Goal: Check status

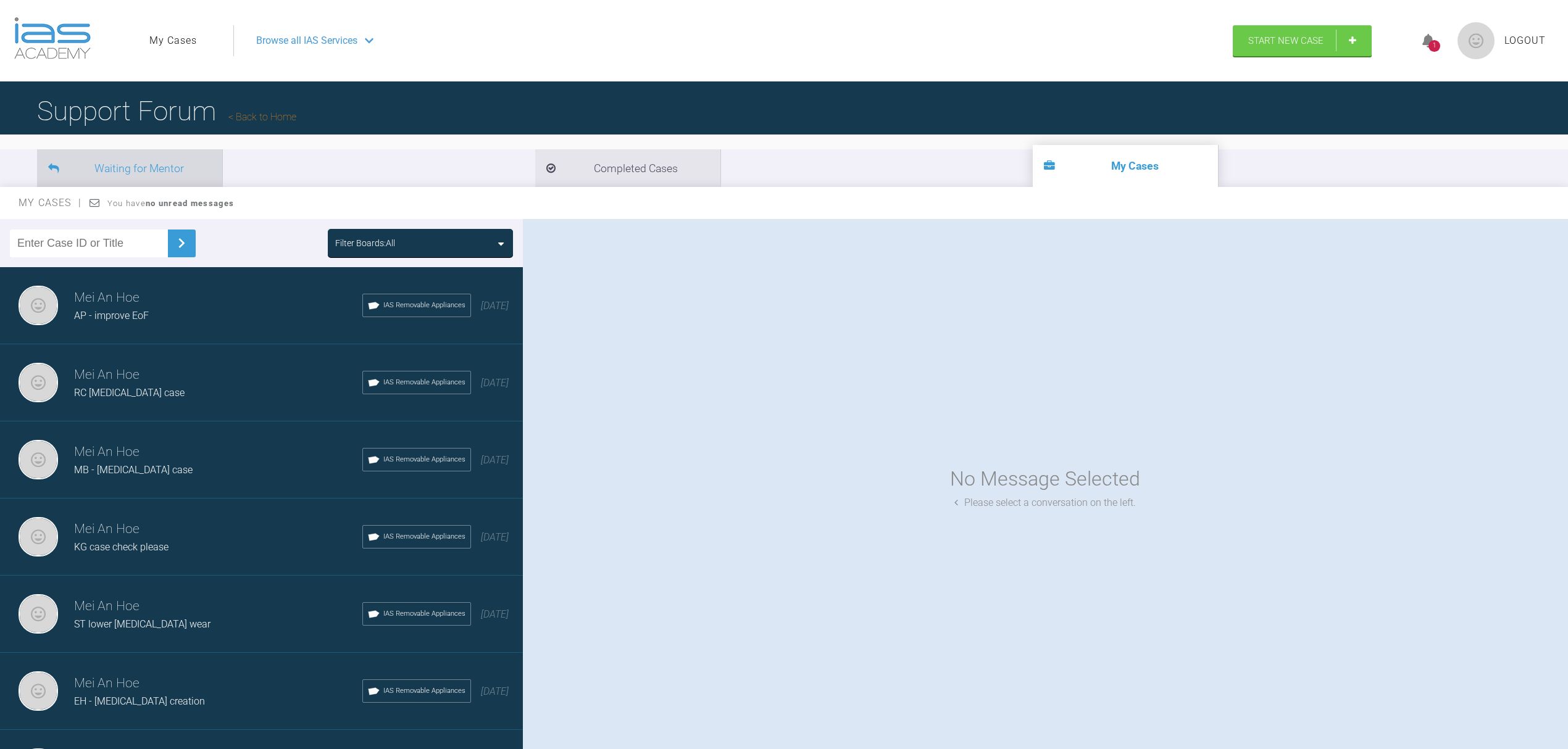
click at [166, 166] on li "Waiting for Mentor" at bounding box center [129, 167] width 185 height 38
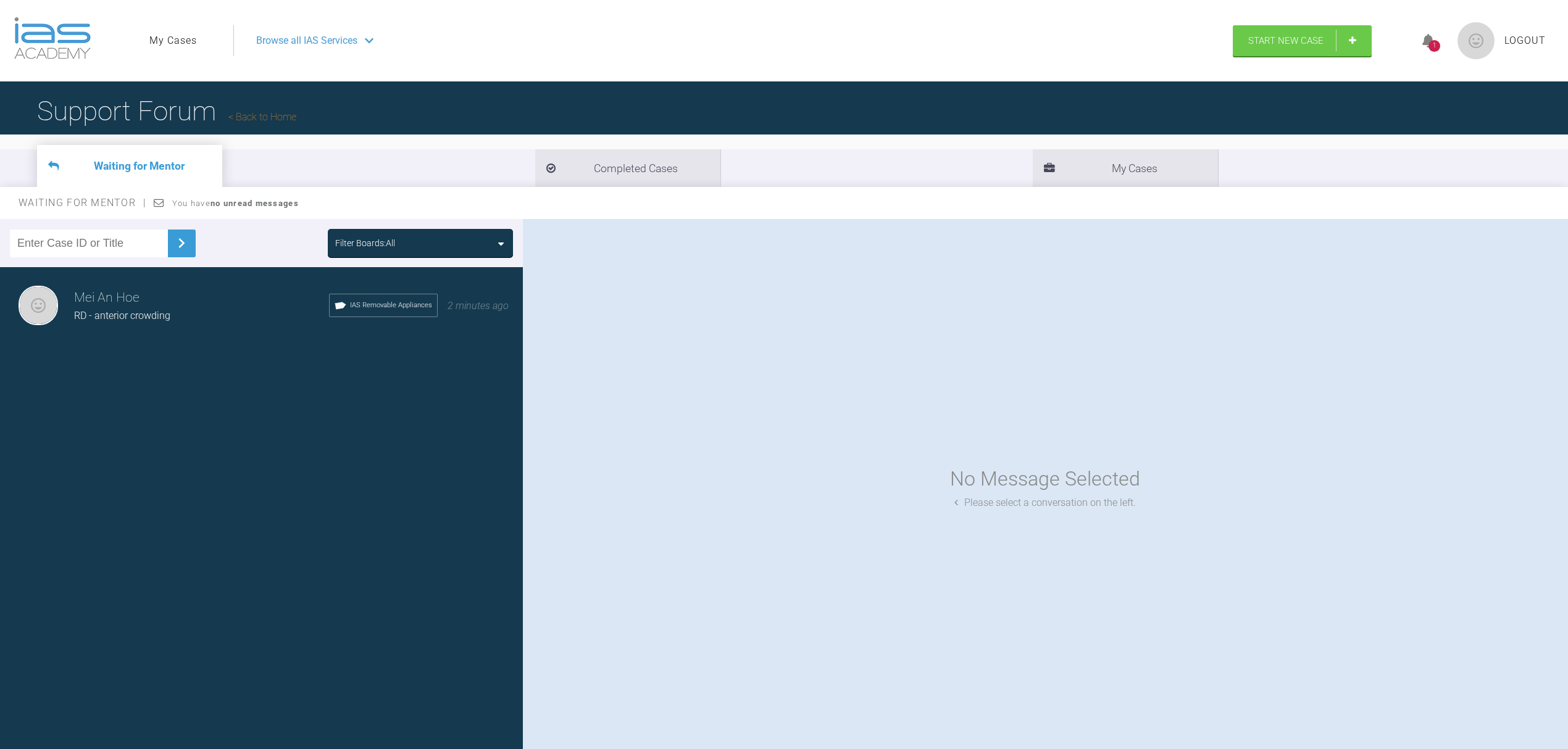
click at [205, 301] on h3 "Mei An Hoe" at bounding box center [201, 297] width 255 height 21
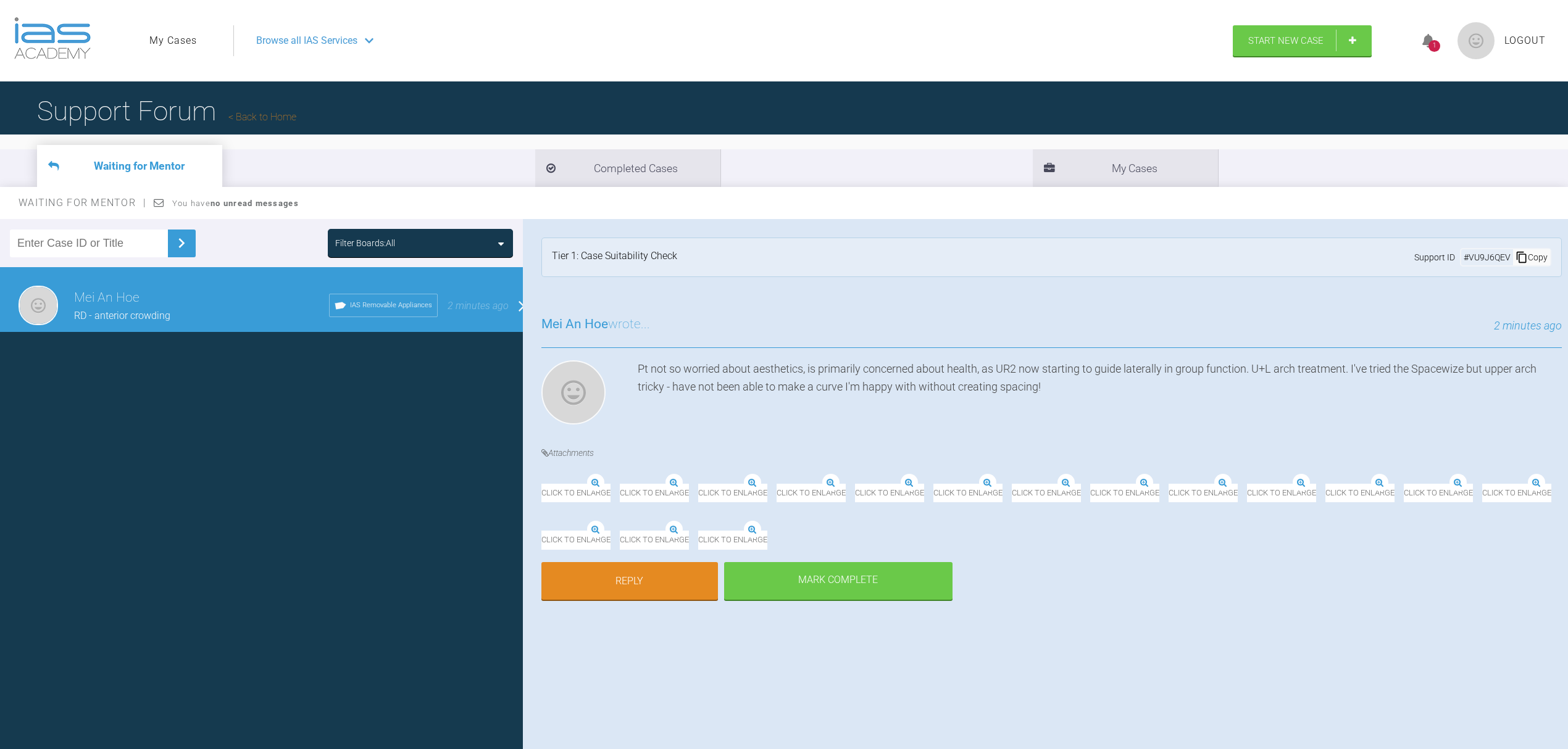
click at [1516, 259] on icon at bounding box center [1521, 258] width 10 height 11
